Goal: Communication & Community: Share content

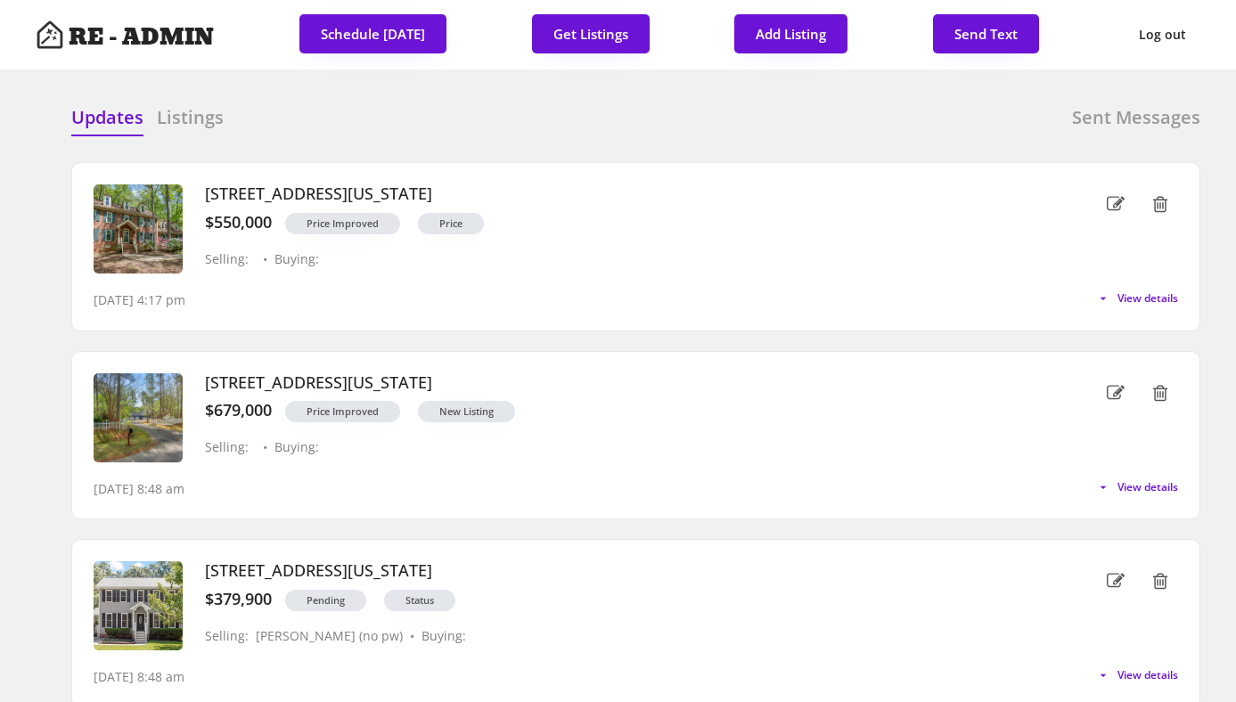
click at [174, 119] on h6 "Listings" at bounding box center [190, 117] width 67 height 25
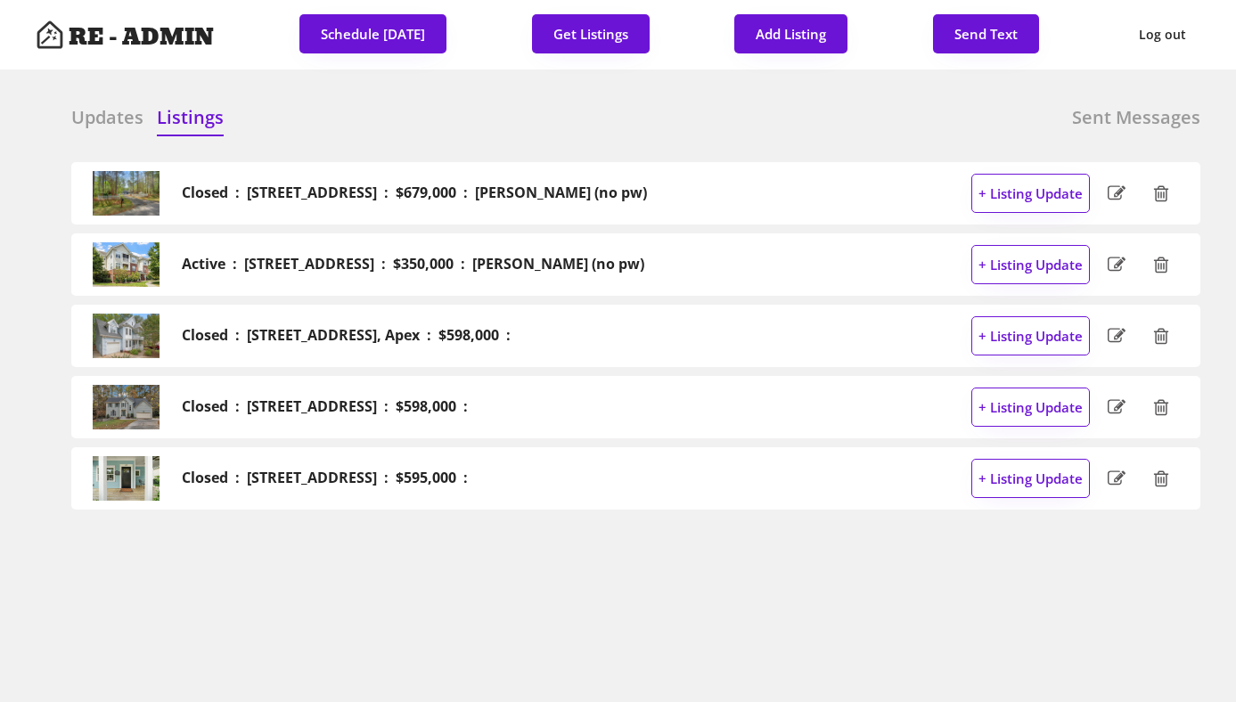
click at [95, 126] on h6 "Updates" at bounding box center [107, 117] width 72 height 25
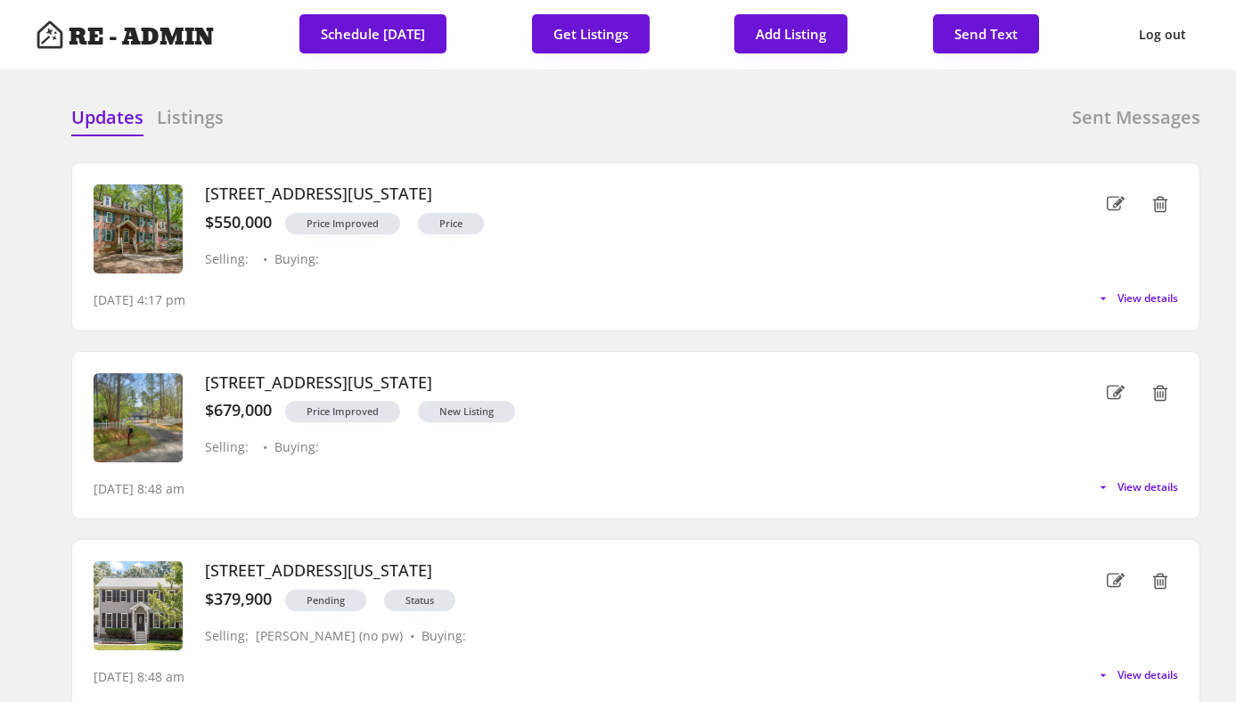
click at [684, 125] on div "Updates Listings Sent Messages" at bounding box center [635, 123] width 1129 height 36
click at [1004, 29] on button "Send Text" at bounding box center [986, 33] width 106 height 39
select select "raleigh"
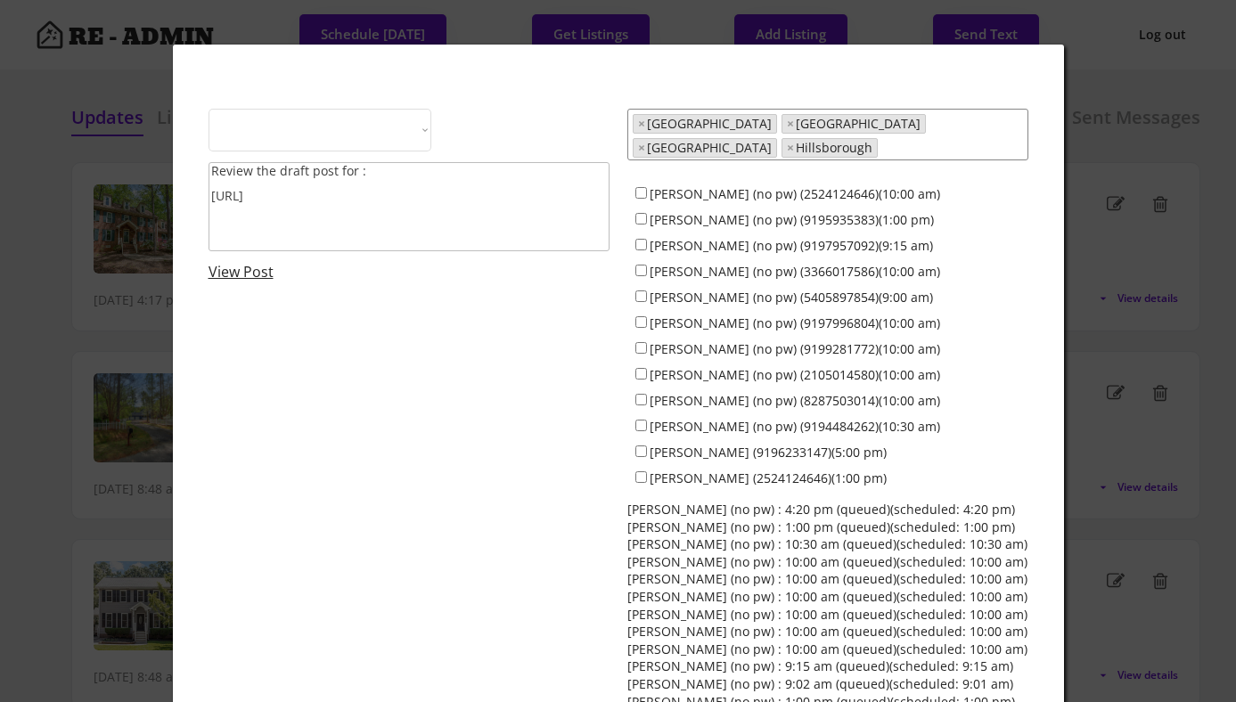
select select ""1348695171700984260__LOOKUP__1743599703321x142788062077753970""
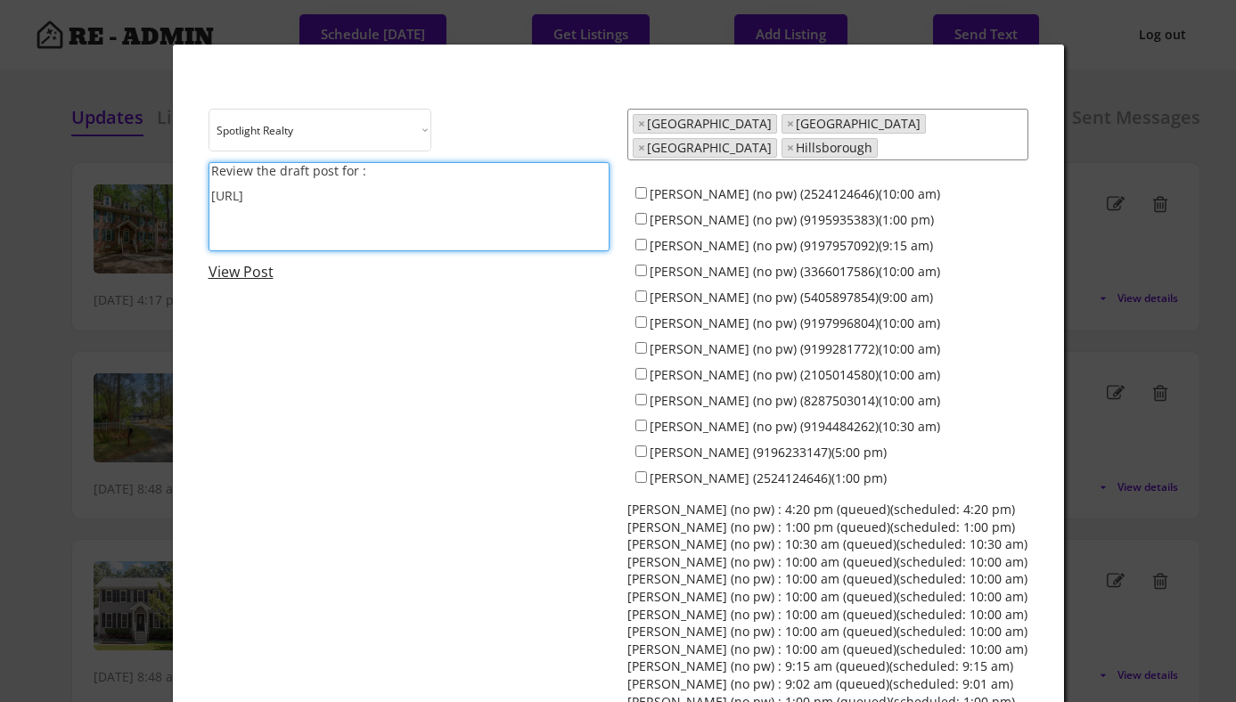
click at [313, 208] on textarea "Review the draft post for : [URL]" at bounding box center [409, 206] width 401 height 89
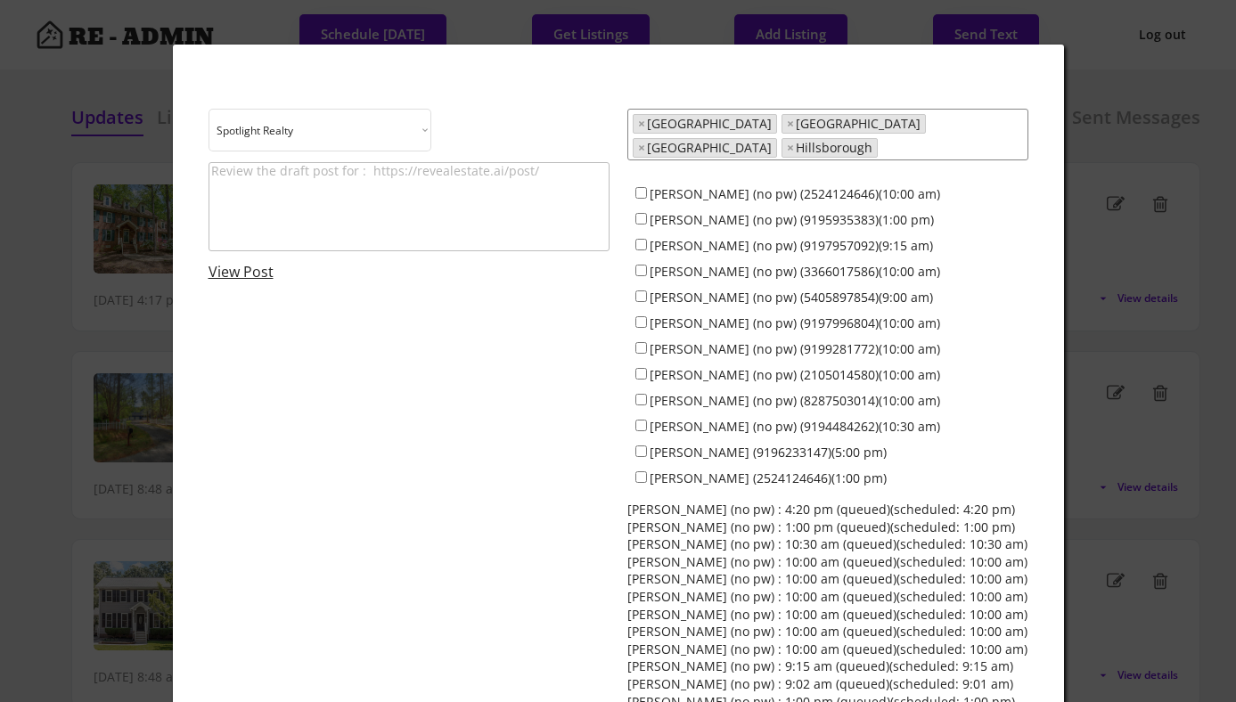
click at [322, 200] on textarea at bounding box center [409, 206] width 401 height 89
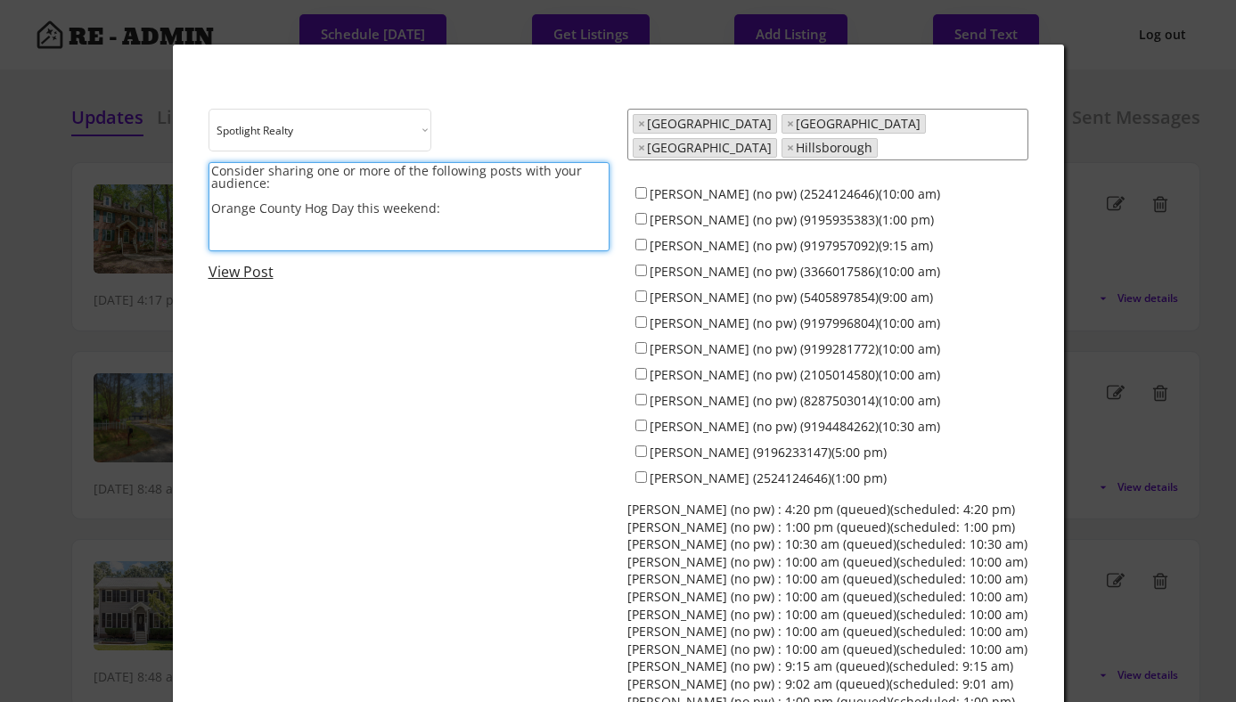
paste textarea "[URL][DOMAIN_NAME]"
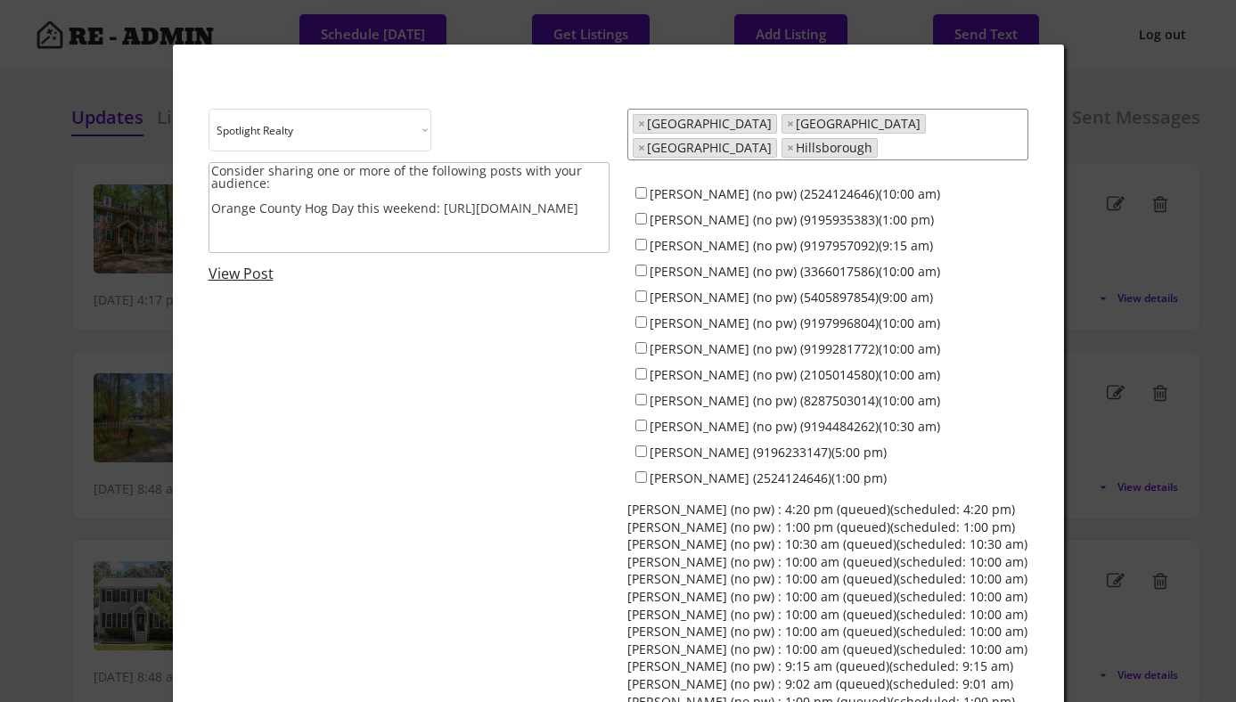
click at [358, 247] on textarea "Consider sharing one or more of the following posts with your audience: Orange …" at bounding box center [409, 207] width 401 height 91
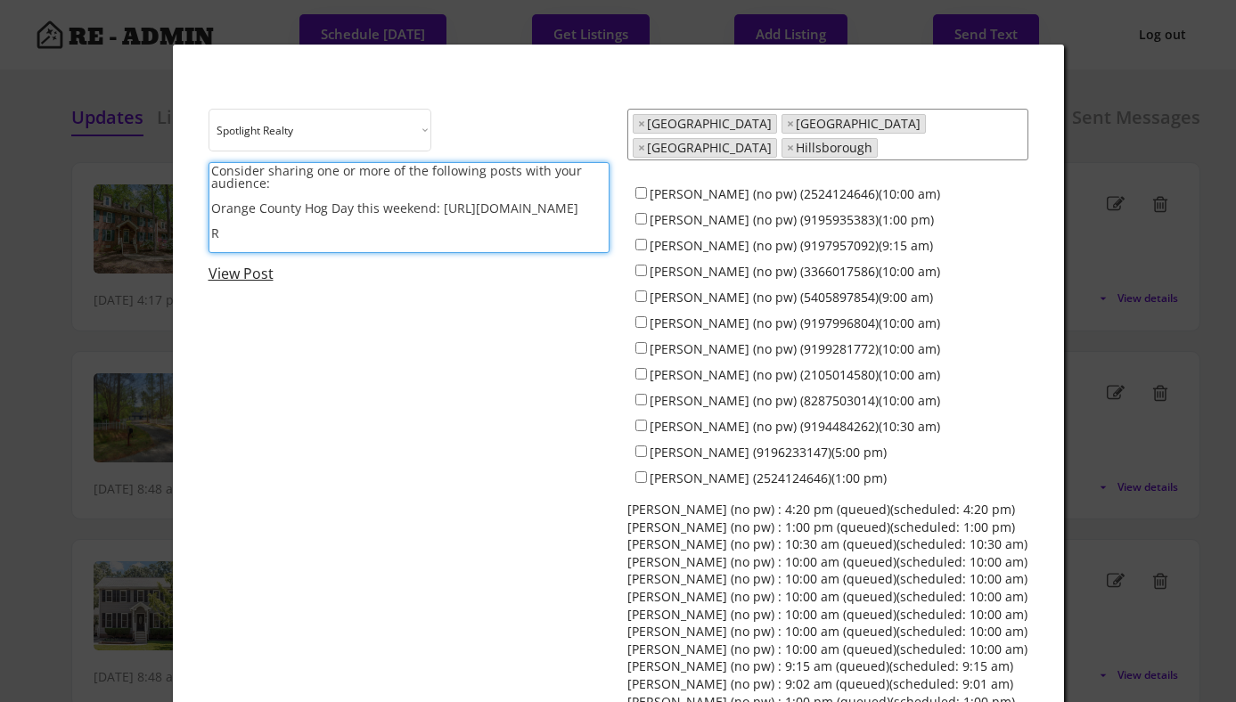
scroll to position [1, 0]
paste textarea "[URL][DOMAIN_NAME]"
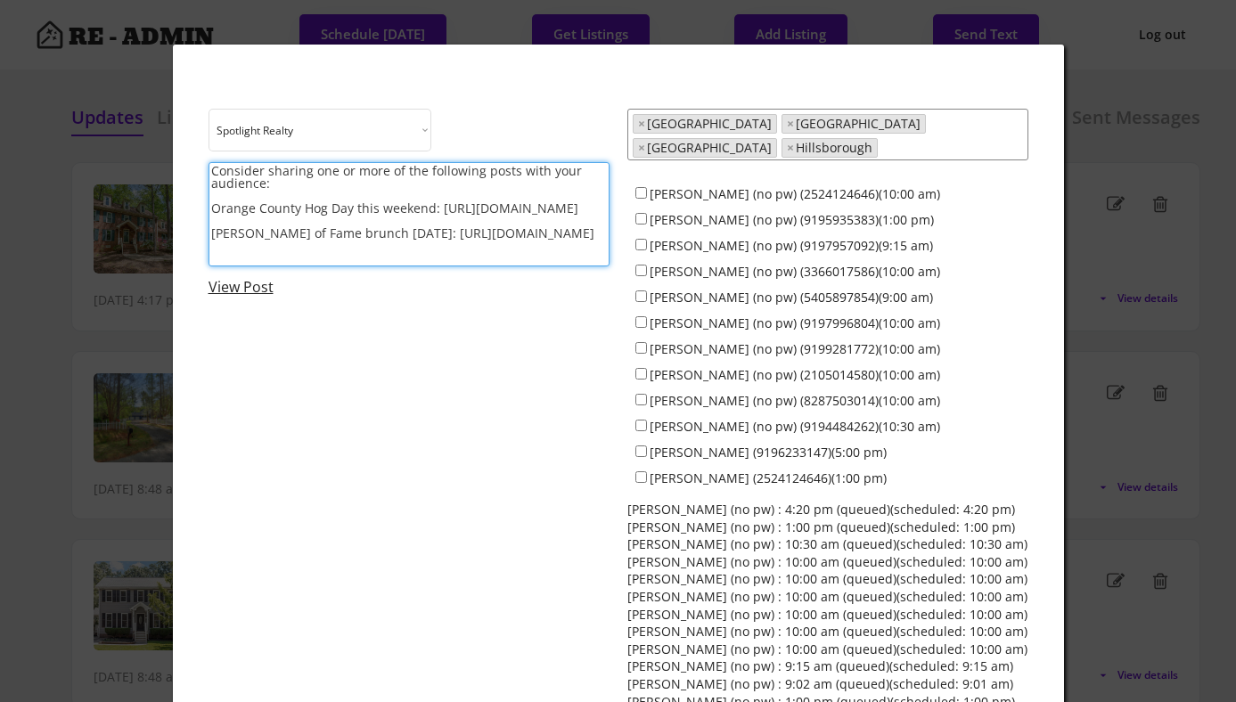
scroll to position [2, 0]
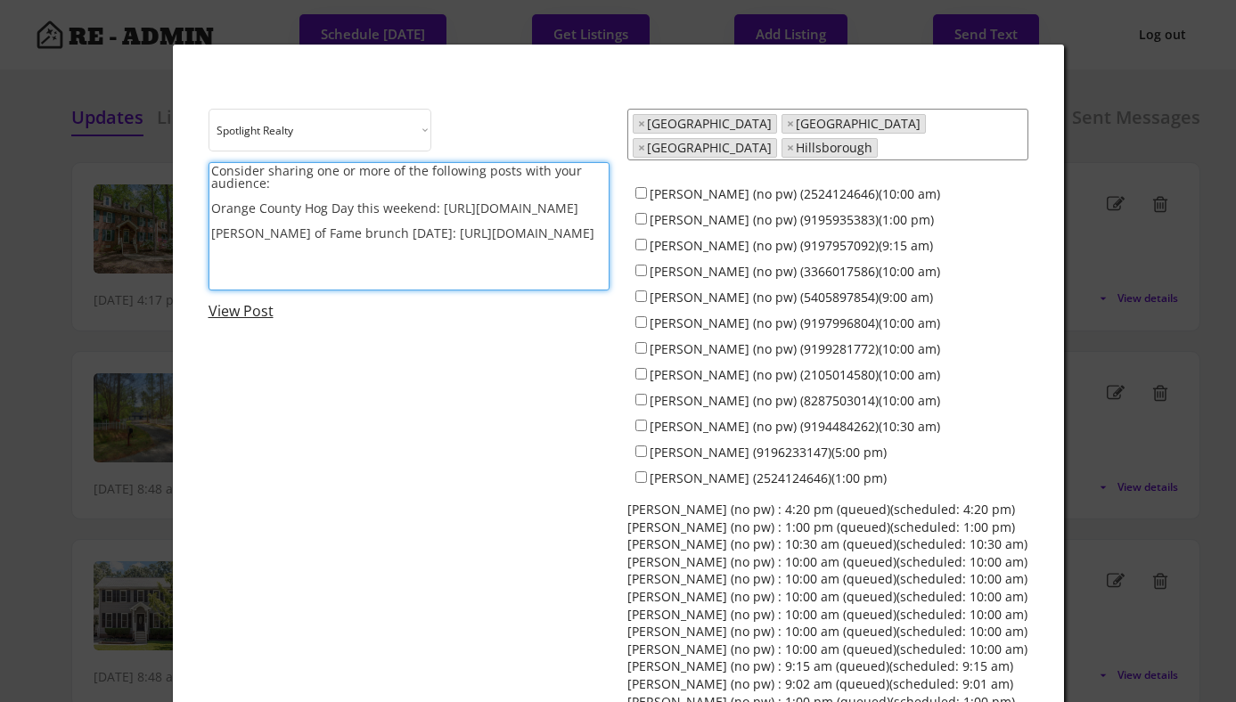
click at [411, 283] on textarea "Consider sharing one or more of the following posts with your audience: Orange …" at bounding box center [409, 226] width 401 height 128
paste textarea "[URL][DOMAIN_NAME]"
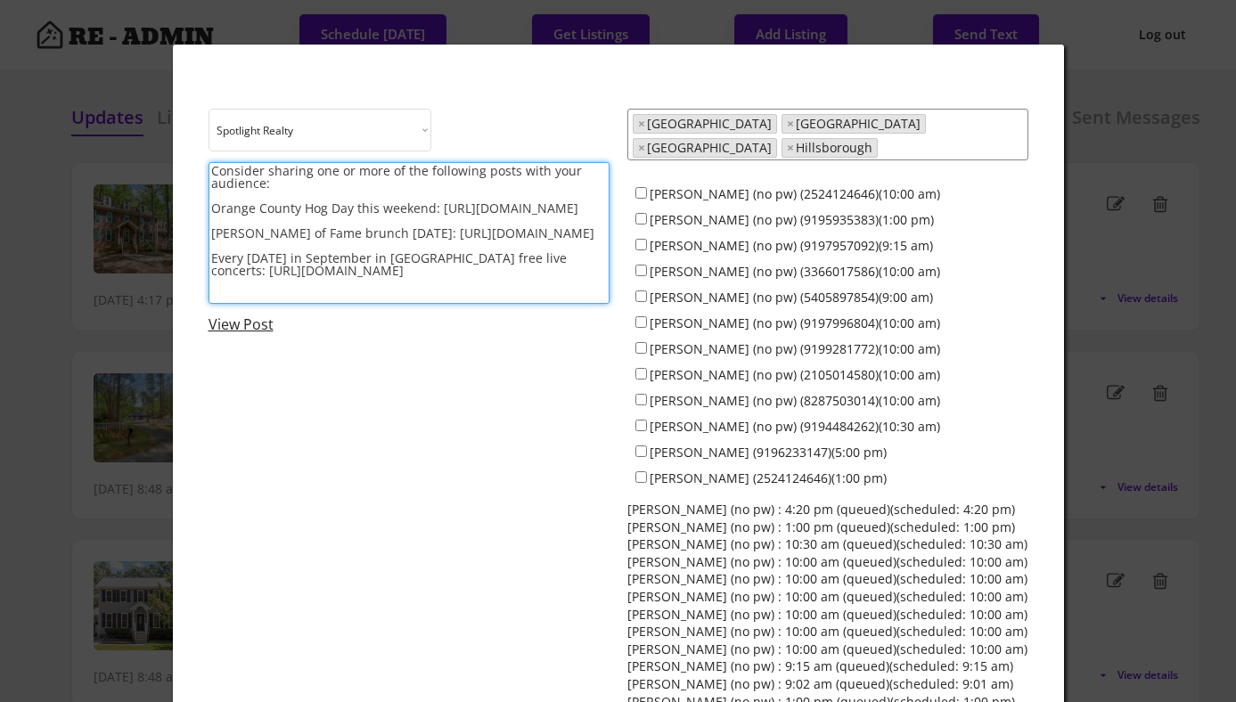
type textarea "Consider sharing one or more of the following posts with your audience: Orange …"
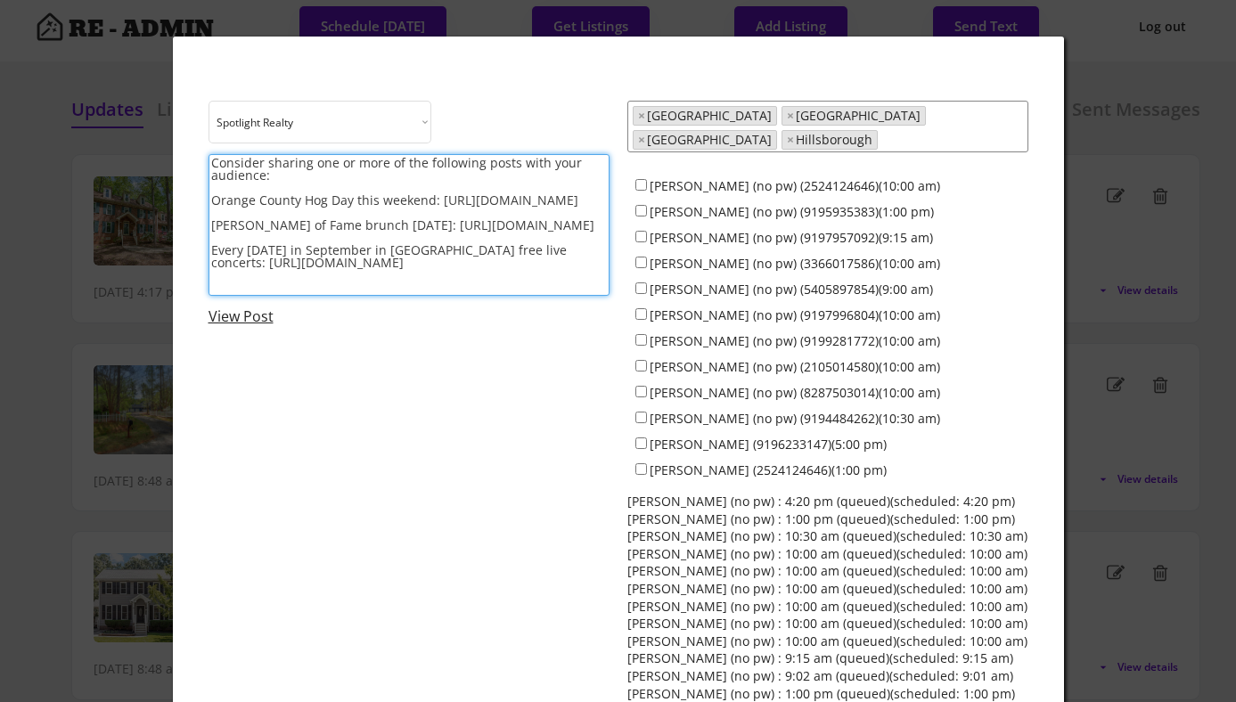
scroll to position [0, 0]
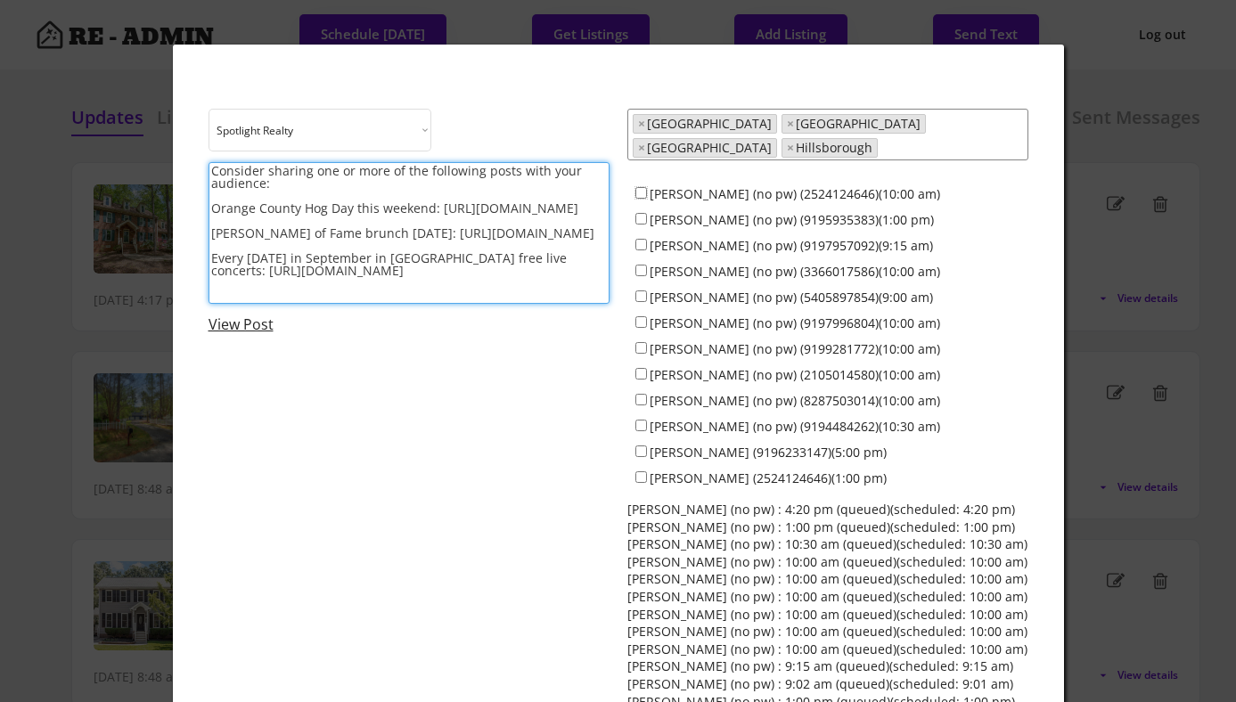
click at [637, 187] on input "[PERSON_NAME] (no pw) (2524124646)(10:00 am)" at bounding box center [642, 193] width 12 height 12
checkbox input "true"
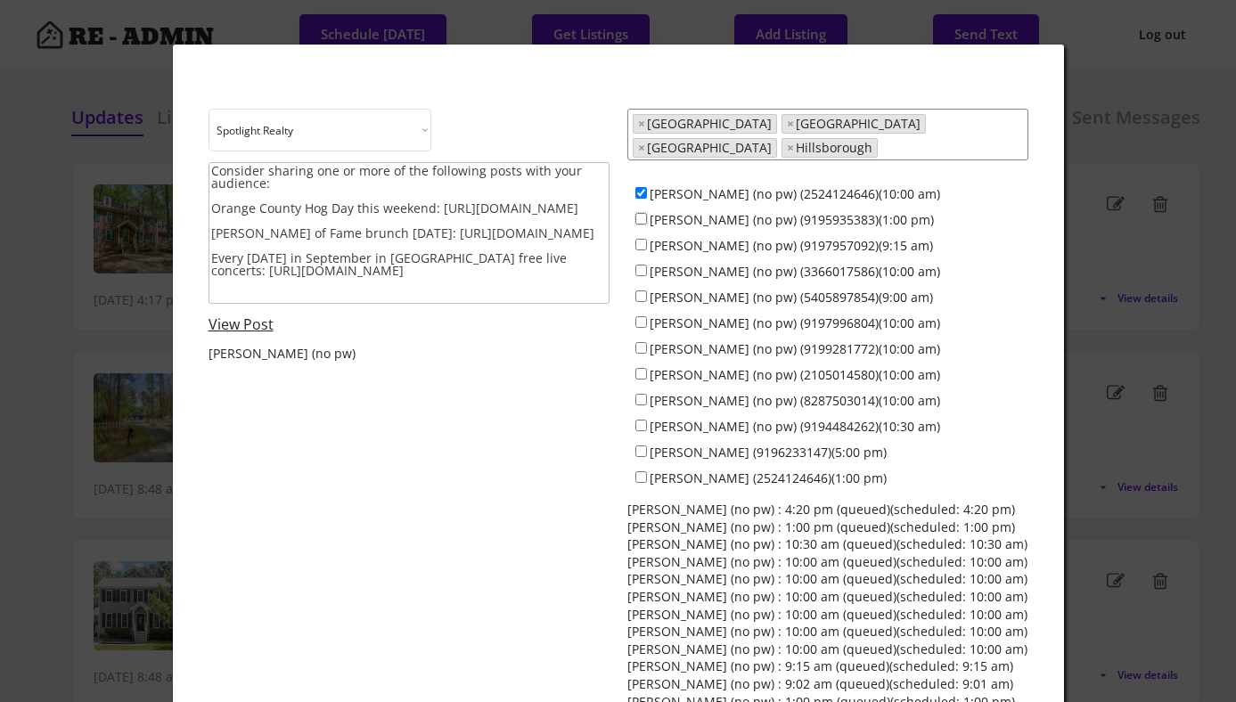
click at [642, 213] on input "[PERSON_NAME] (no pw) (9195935383)(1:00 pm)" at bounding box center [642, 219] width 12 height 12
checkbox input "true"
click at [638, 265] on input "[PERSON_NAME] (no pw) (3366017586)(10:00 am)" at bounding box center [642, 271] width 12 height 12
checkbox input "true"
click at [641, 316] on input "[PERSON_NAME] (no pw) (9197996804)(10:00 am)" at bounding box center [642, 322] width 12 height 12
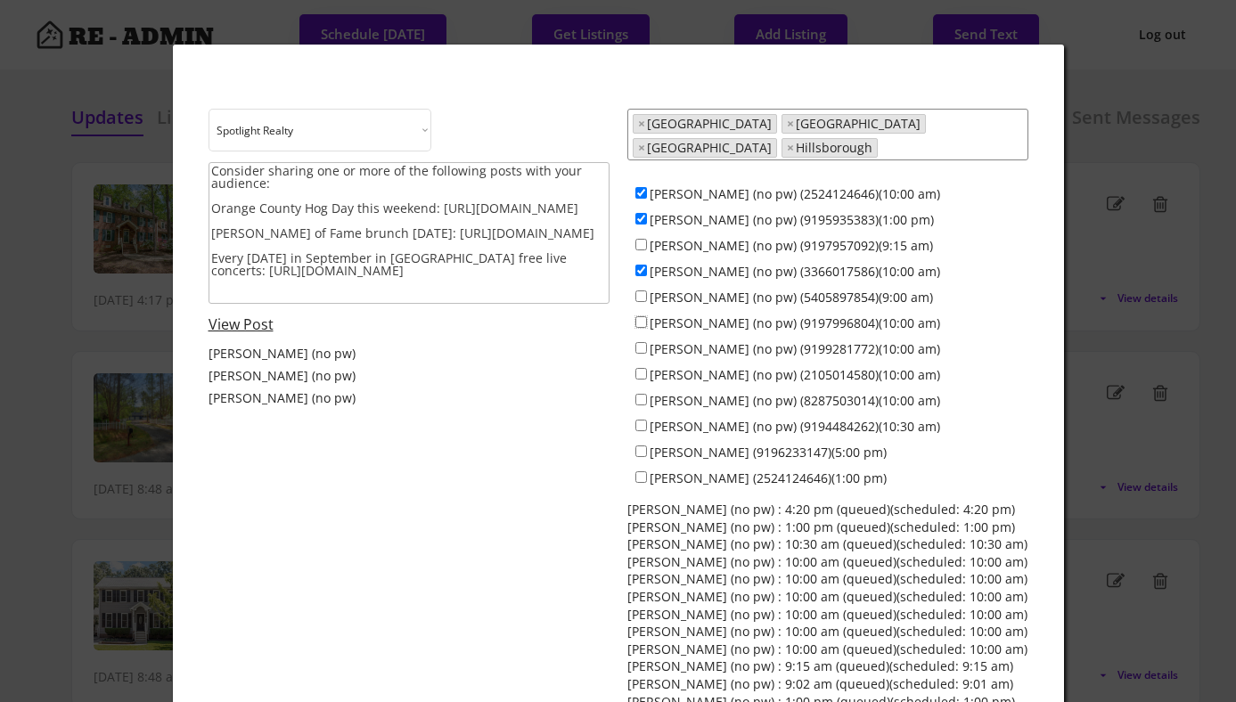
checkbox input "true"
click at [639, 342] on input "[PERSON_NAME] (no pw) (9199281772)(10:00 am)" at bounding box center [642, 348] width 12 height 12
checkbox input "true"
click at [639, 368] on input "[PERSON_NAME] (no pw) (2105014580)(10:00 am)" at bounding box center [642, 374] width 12 height 12
checkbox input "true"
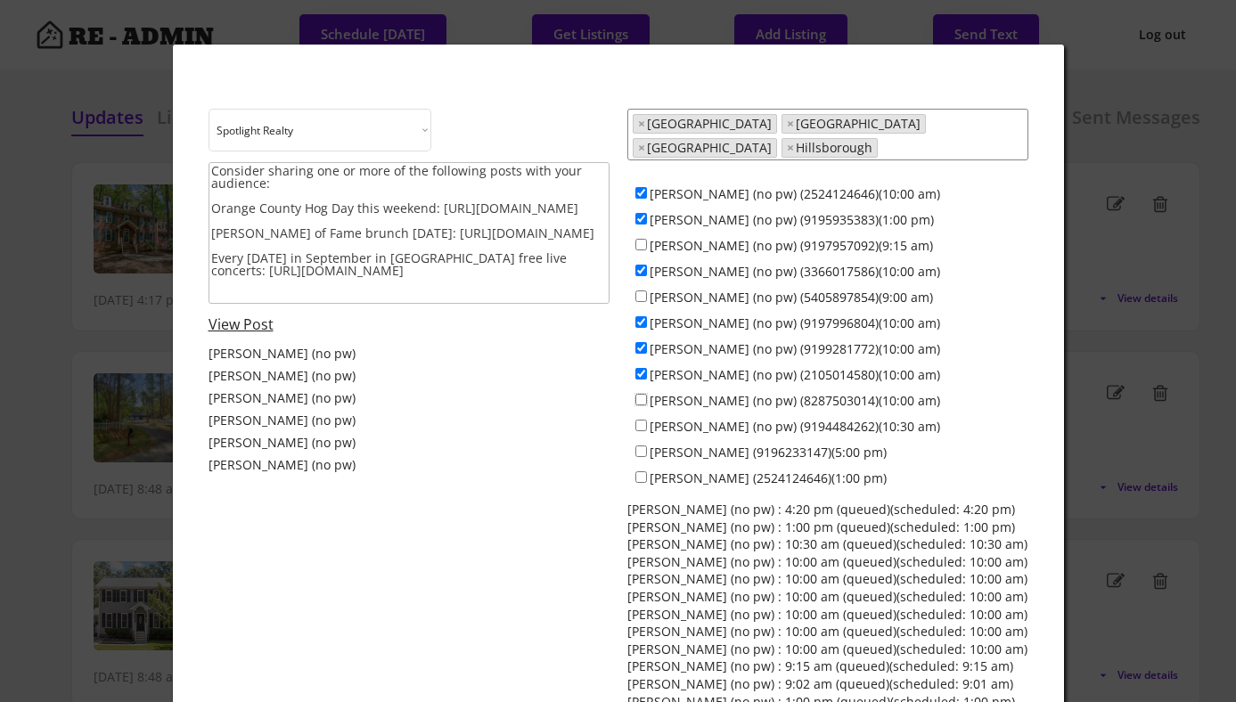
click at [639, 394] on input "[PERSON_NAME] (no pw) (8287503014)(10:00 am)" at bounding box center [642, 400] width 12 height 12
checkbox input "true"
click at [639, 420] on input "[PERSON_NAME] (no pw) (9194484262)(10:30 am)" at bounding box center [642, 426] width 12 height 12
checkbox input "true"
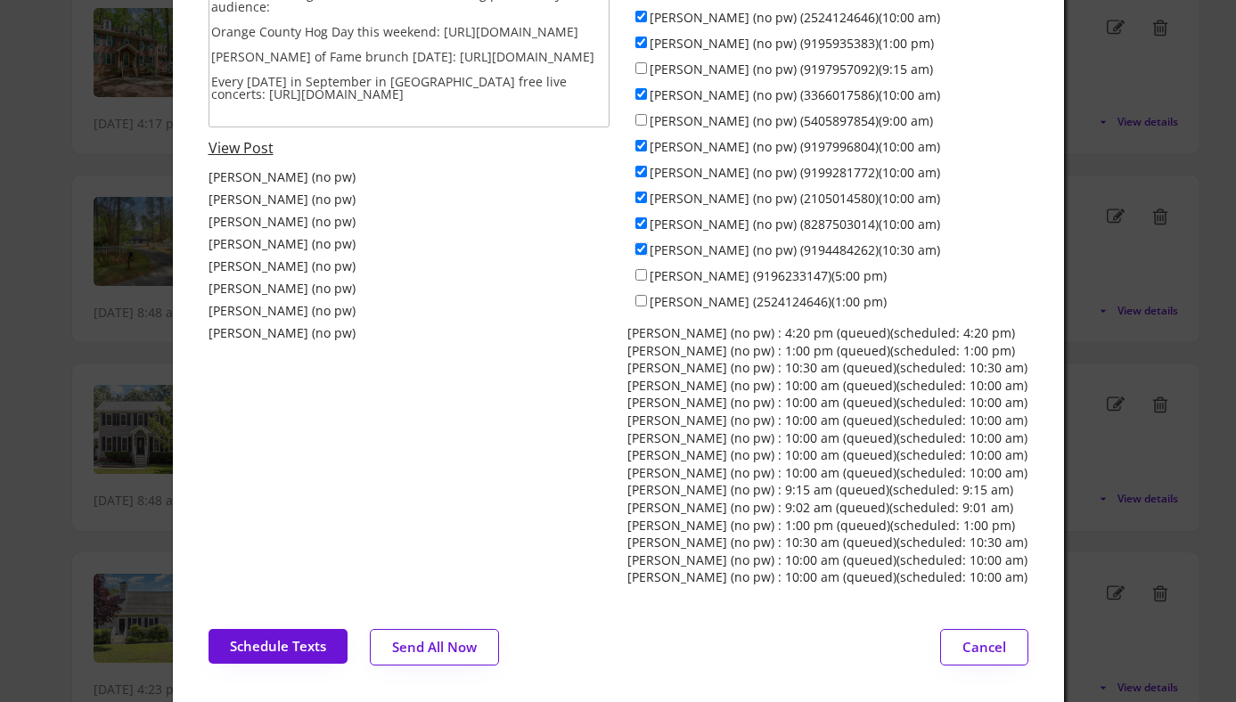
scroll to position [182, 0]
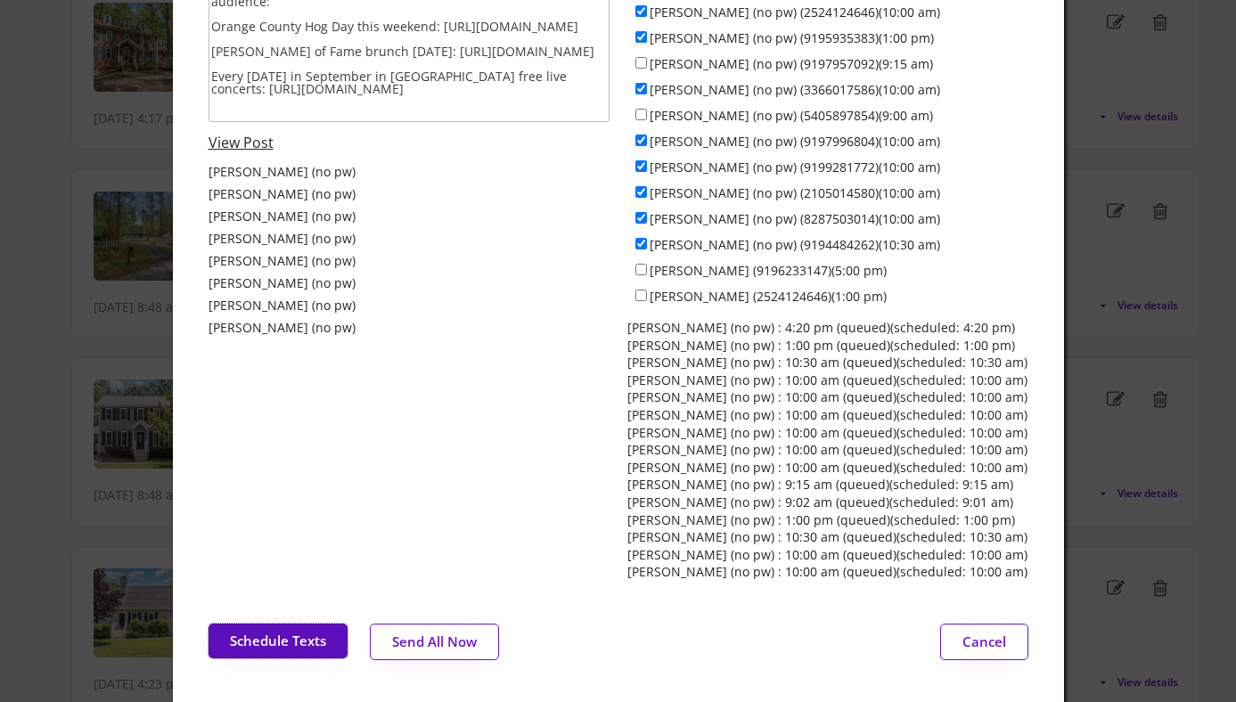
click at [306, 628] on button "Schedule Texts" at bounding box center [278, 641] width 139 height 35
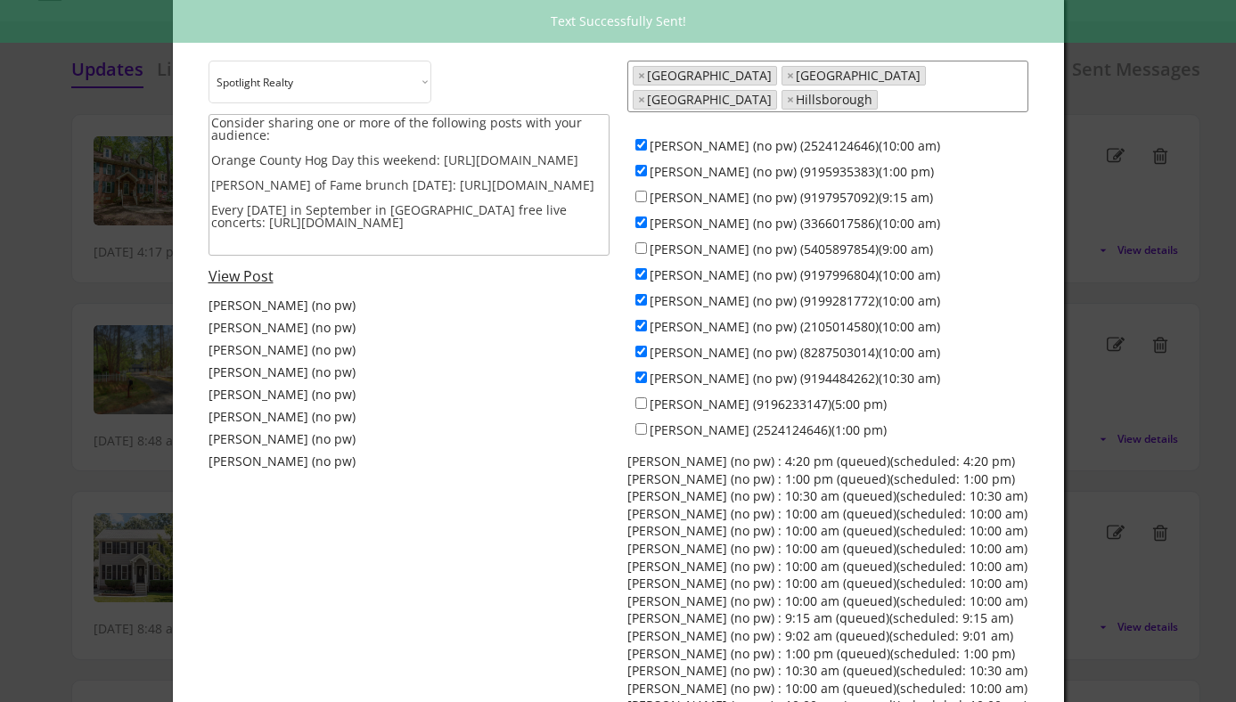
scroll to position [0, 0]
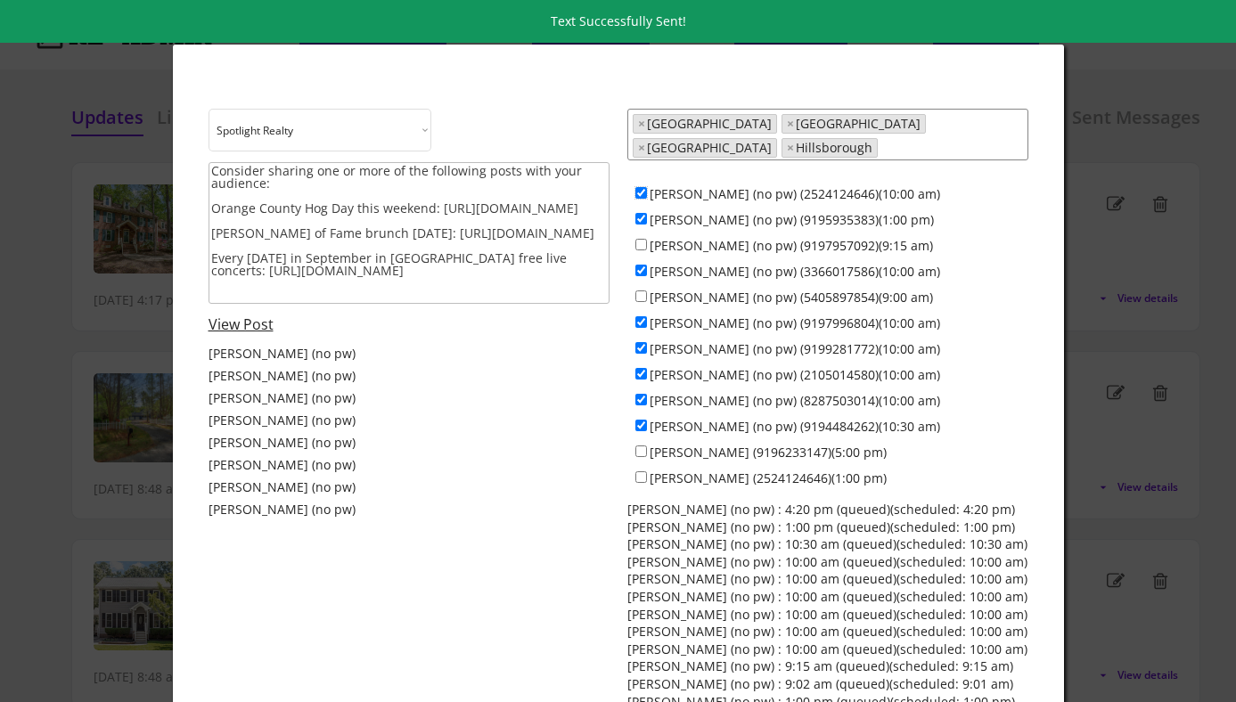
click at [641, 187] on input "[PERSON_NAME] (no pw) (2524124646)(10:00 am)" at bounding box center [642, 193] width 12 height 12
checkbox input "false"
click at [641, 213] on input "[PERSON_NAME] (no pw) (9195935383)(1:00 pm)" at bounding box center [642, 219] width 12 height 12
checkbox input "false"
click at [641, 239] on input "[PERSON_NAME] (no pw) (9197957092)(9:15 am)" at bounding box center [642, 245] width 12 height 12
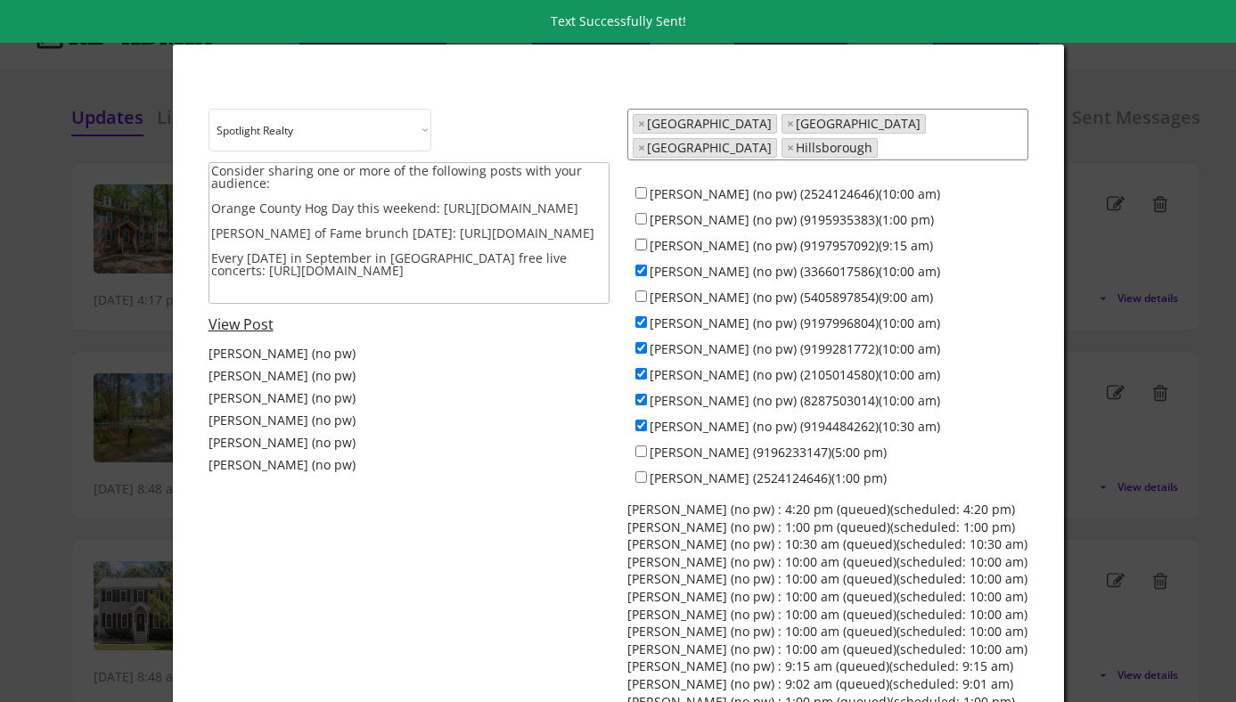
checkbox input "true"
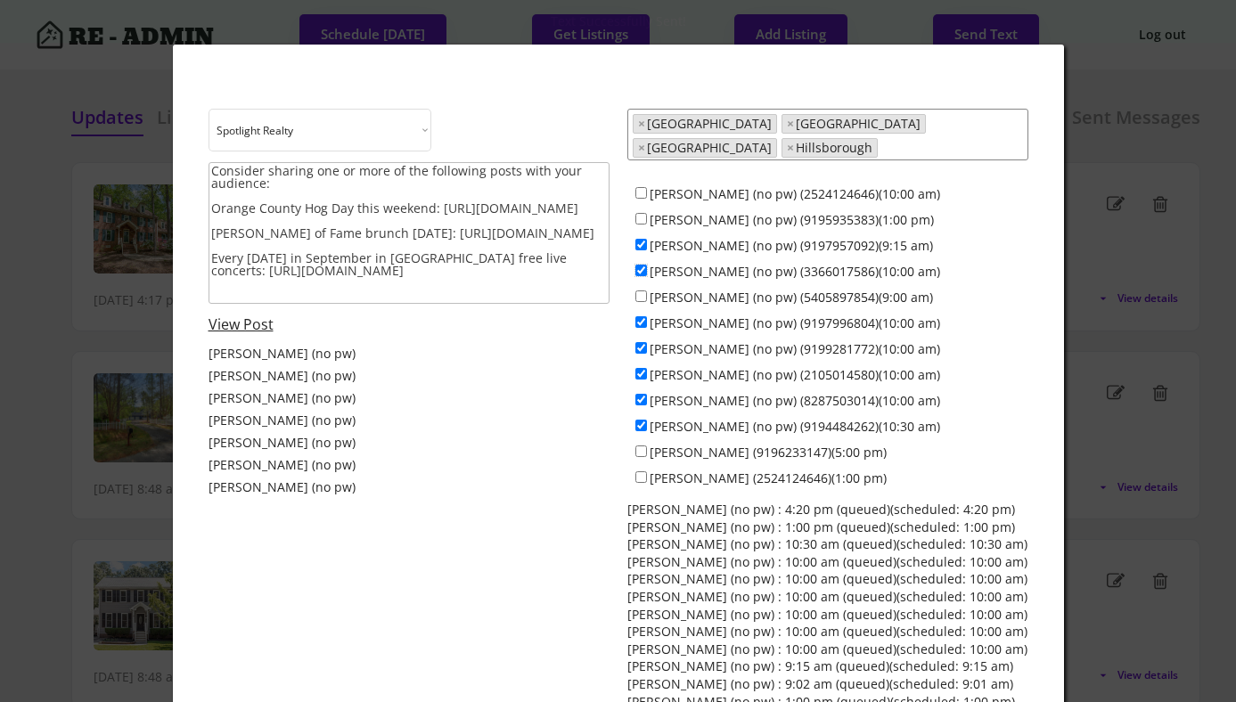
click at [643, 265] on input "[PERSON_NAME] (no pw) (3366017586)(10:00 am)" at bounding box center [642, 271] width 12 height 12
checkbox input "false"
click at [643, 291] on input "[PERSON_NAME] (no pw) (5405897854)(9:00 am)" at bounding box center [642, 297] width 12 height 12
checkbox input "true"
click at [644, 316] on input "[PERSON_NAME] (no pw) (9197996804)(10:00 am)" at bounding box center [642, 322] width 12 height 12
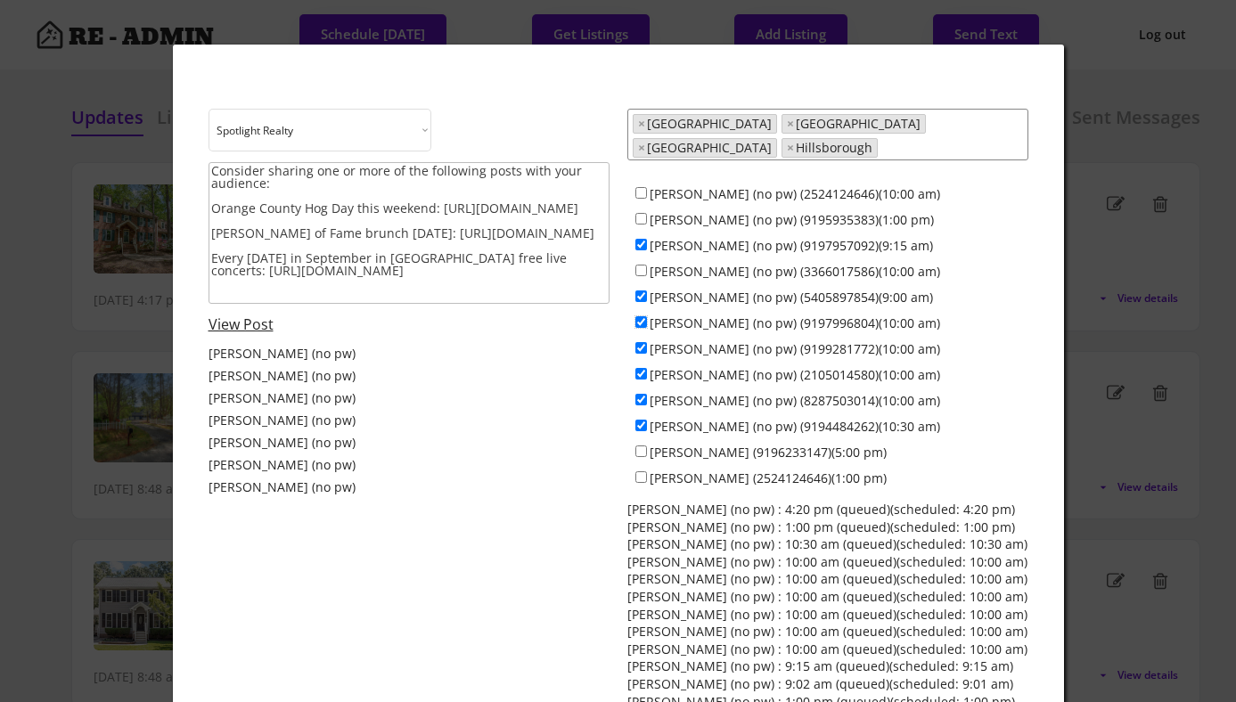
checkbox input "false"
click at [643, 342] on input "[PERSON_NAME] (no pw) (9199281772)(10:00 am)" at bounding box center [642, 348] width 12 height 12
checkbox input "false"
click at [643, 368] on input "[PERSON_NAME] (no pw) (2105014580)(10:00 am)" at bounding box center [642, 374] width 12 height 12
checkbox input "false"
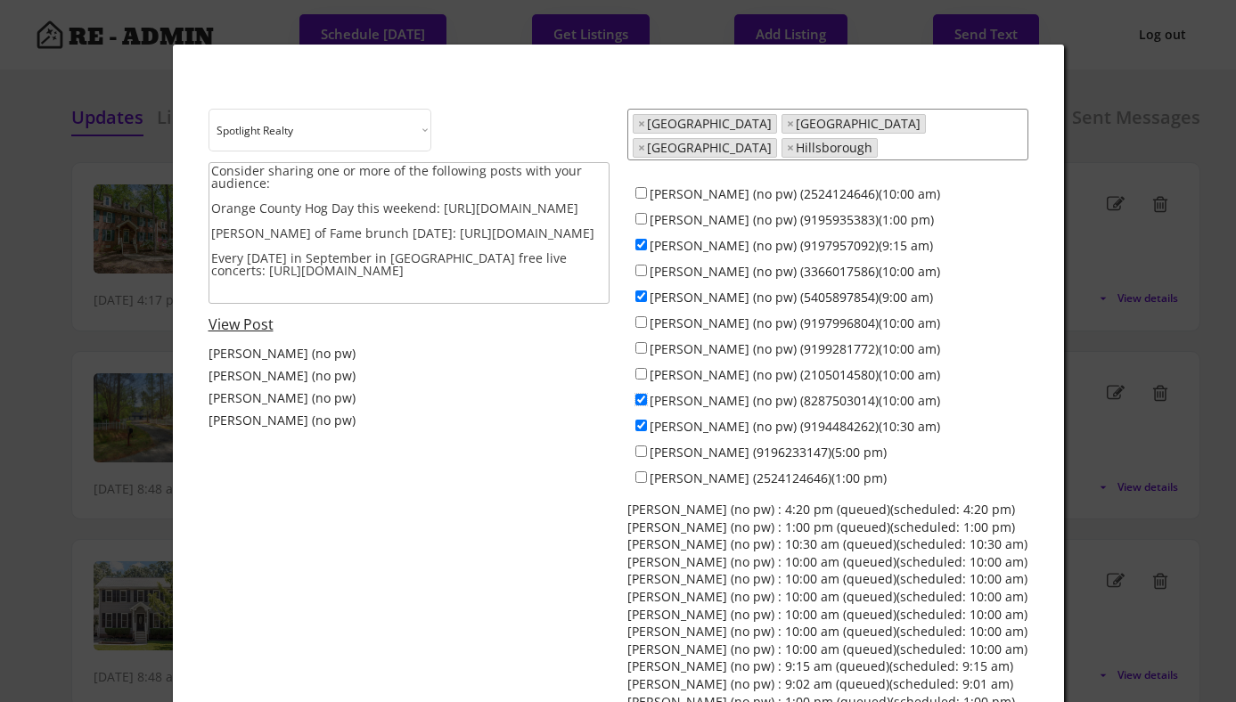
click at [643, 394] on input "[PERSON_NAME] (no pw) (8287503014)(10:00 am)" at bounding box center [642, 400] width 12 height 12
checkbox input "false"
click at [643, 420] on input "[PERSON_NAME] (no pw) (9194484262)(10:30 am)" at bounding box center [642, 426] width 12 height 12
checkbox input "false"
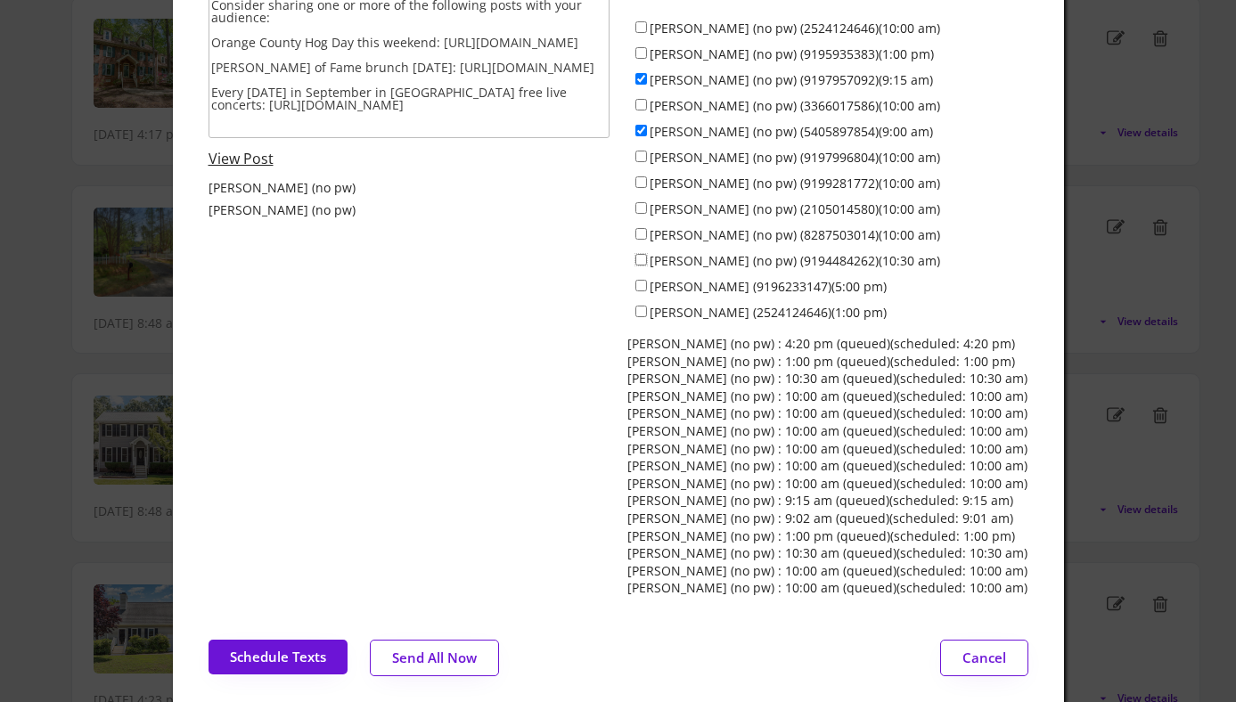
scroll to position [158, 0]
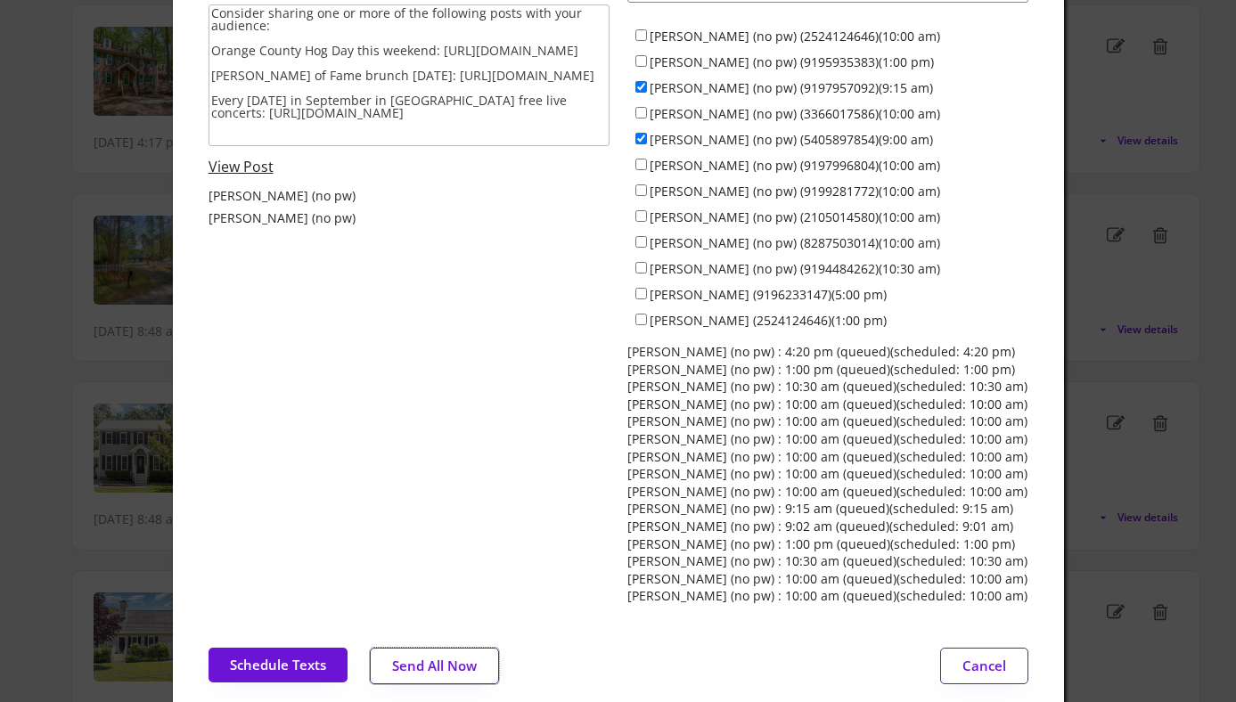
click at [440, 661] on button "Send All Now" at bounding box center [434, 666] width 129 height 37
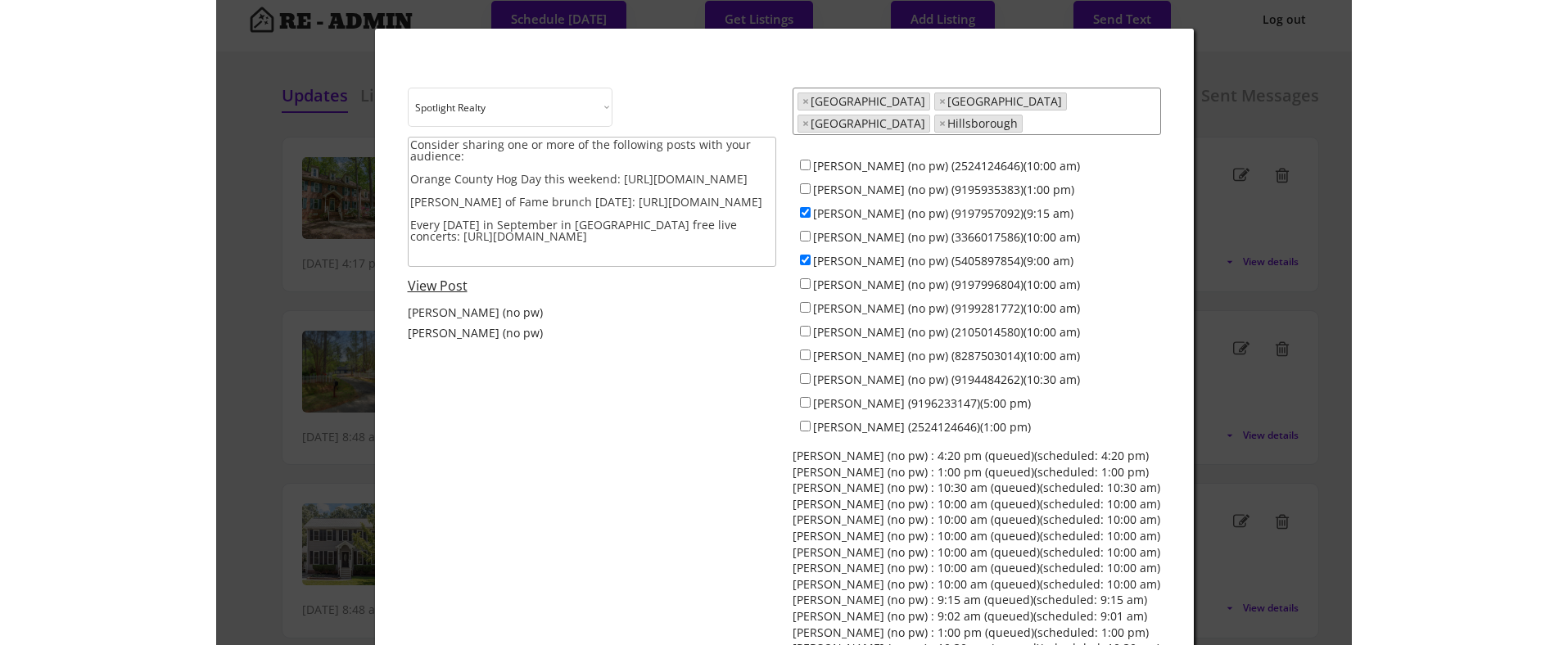
scroll to position [0, 0]
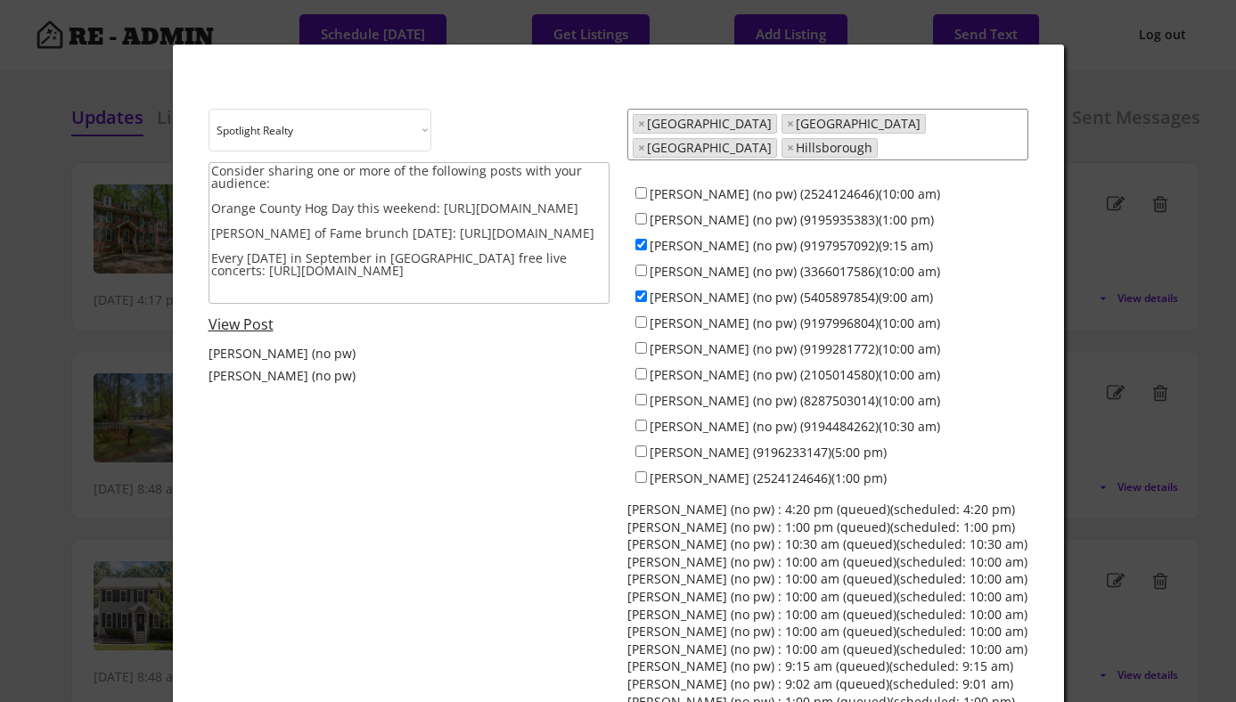
click at [84, 266] on div at bounding box center [618, 351] width 1236 height 702
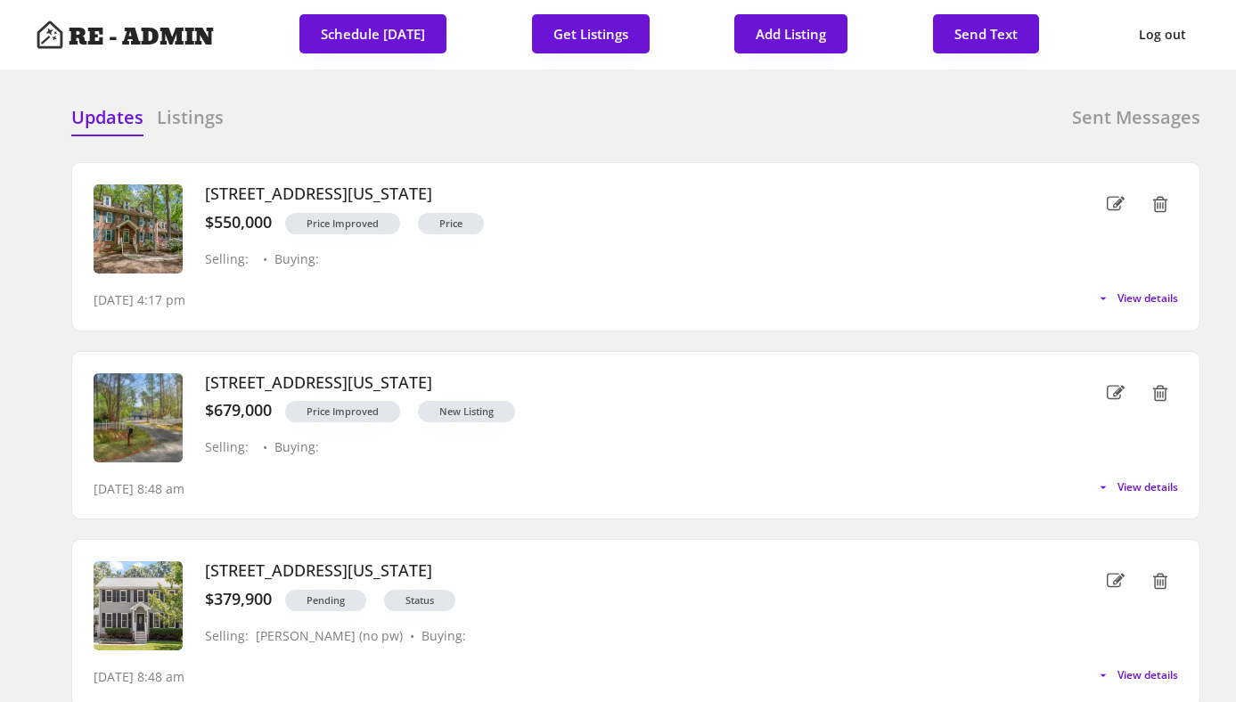
click at [706, 119] on div "Updates Listings Sent Messages" at bounding box center [635, 123] width 1129 height 36
